Goal: Information Seeking & Learning: Find specific fact

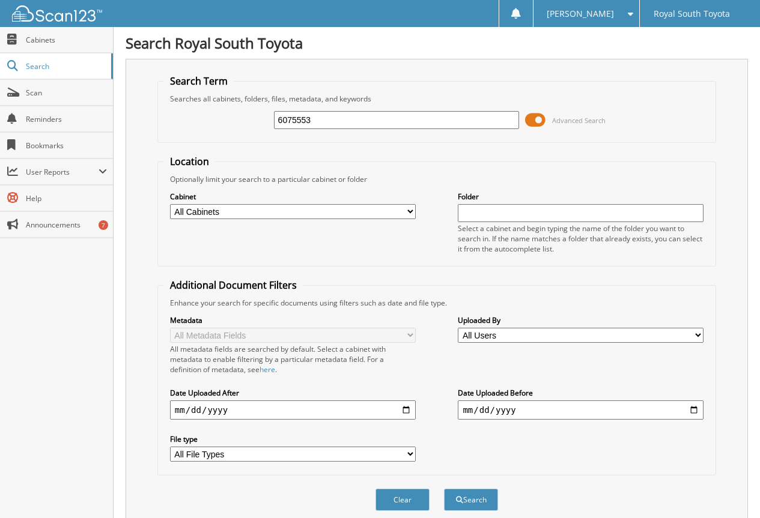
type input "6075553"
click at [444, 489] on button "Search" at bounding box center [471, 500] width 54 height 22
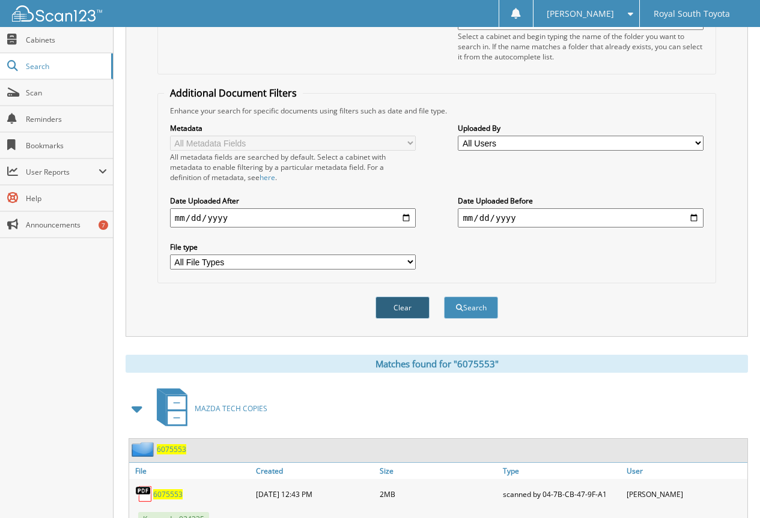
scroll to position [240, 0]
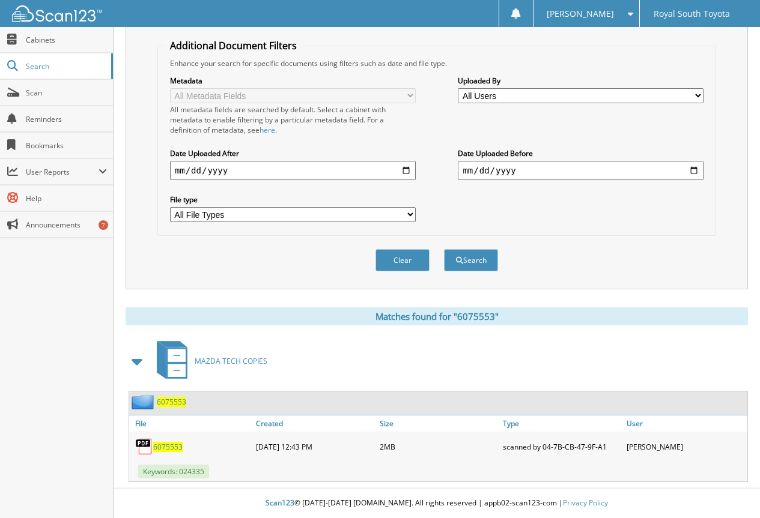
click at [160, 443] on span "6075553" at bounding box center [167, 447] width 29 height 10
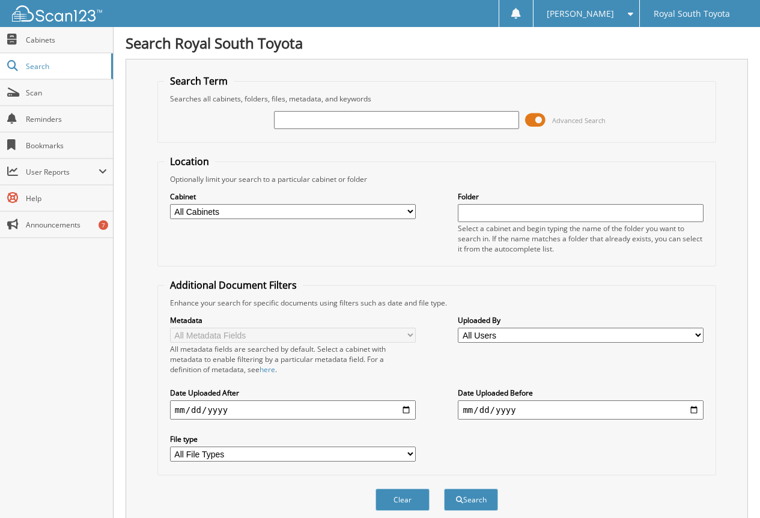
drag, startPoint x: 366, startPoint y: 113, endPoint x: 377, endPoint y: 114, distance: 10.9
click at [366, 113] on input "text" at bounding box center [397, 120] width 246 height 18
type input "6075457"
click at [444, 489] on button "Search" at bounding box center [471, 500] width 54 height 22
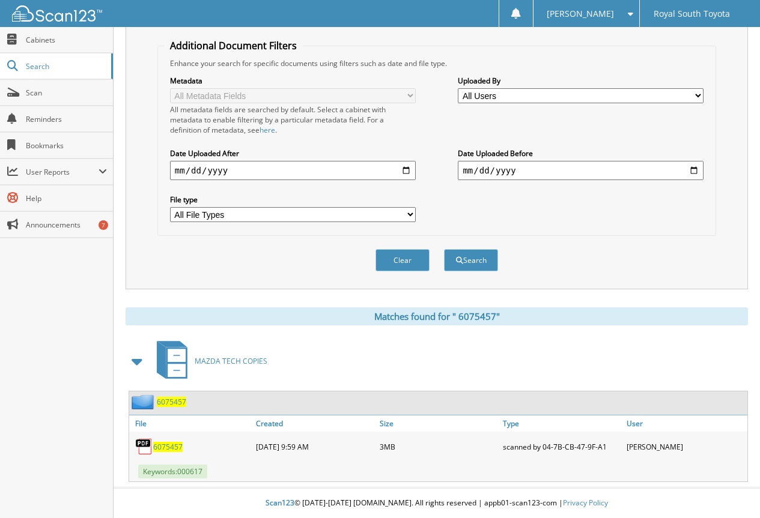
click at [169, 449] on span "6 0 7 5 4 5 7" at bounding box center [167, 447] width 29 height 10
click at [171, 444] on span "6 0 7 5 4 5 7" at bounding box center [167, 447] width 29 height 10
